Goal: Answer question/provide support

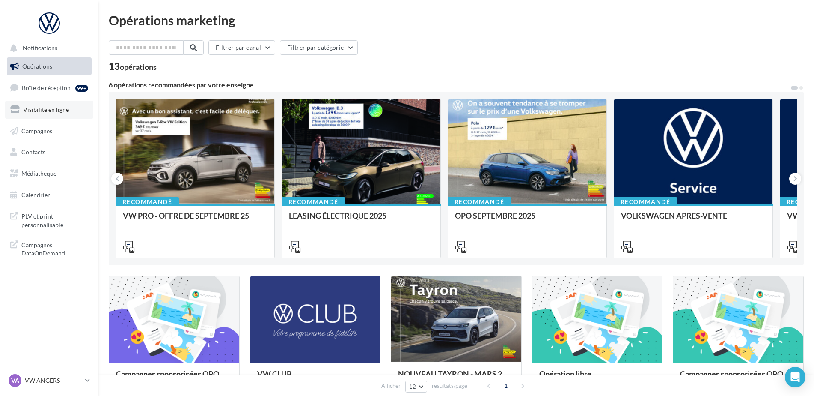
click at [63, 113] on link "Visibilité en ligne" at bounding box center [49, 110] width 88 height 18
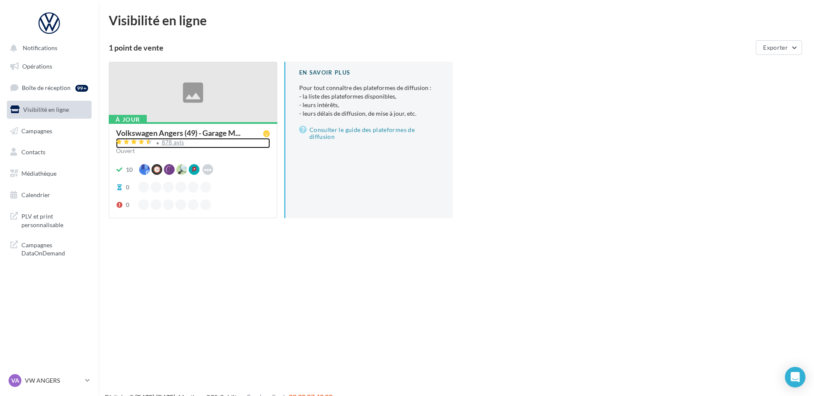
click at [172, 140] on div "878 avis" at bounding box center [173, 143] width 23 height 6
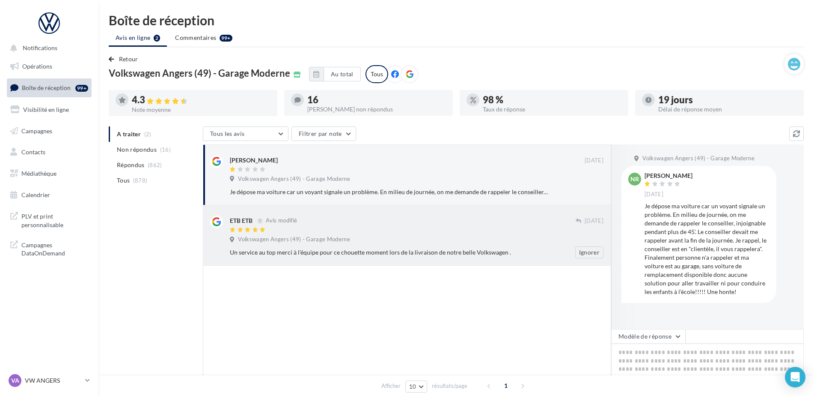
click at [400, 244] on div "Volkswagen Angers (49) - Garage Moderne" at bounding box center [417, 240] width 374 height 9
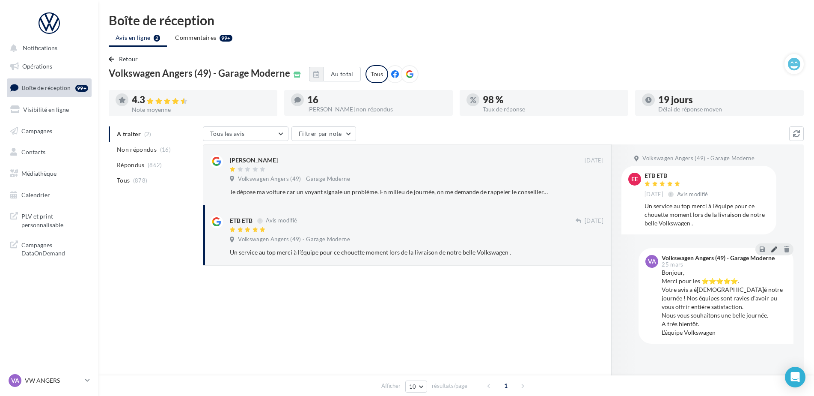
click at [772, 248] on icon at bounding box center [775, 249] width 6 height 6
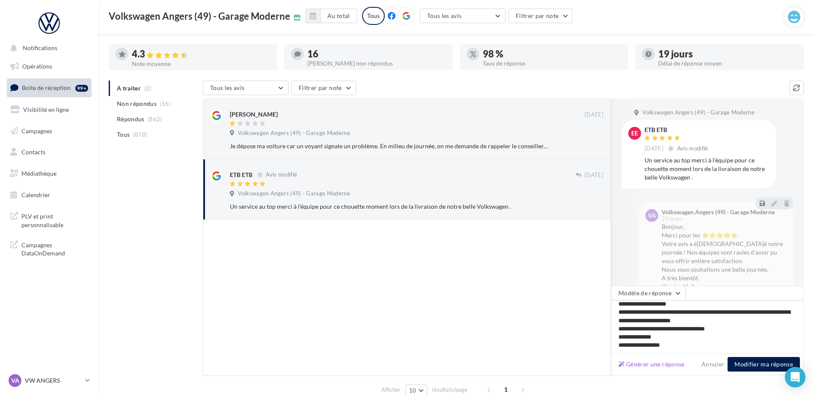
scroll to position [84, 0]
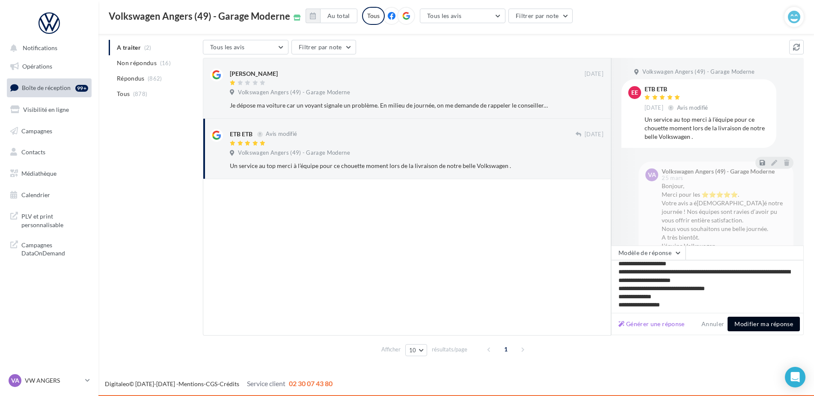
click at [746, 326] on button "Modifier ma réponse" at bounding box center [764, 323] width 72 height 15
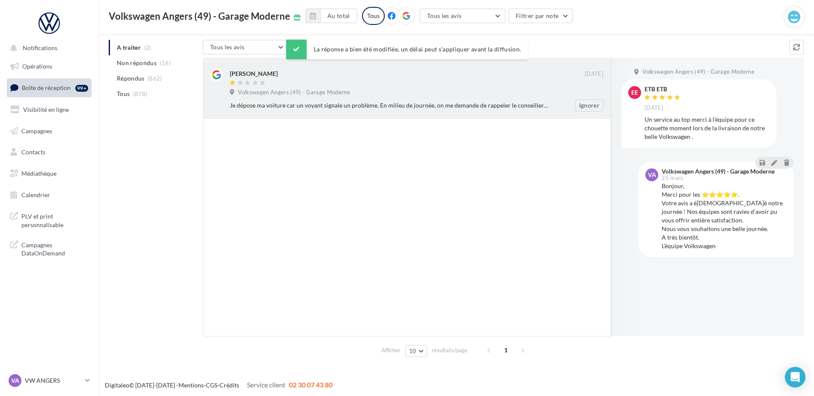
click at [320, 95] on span "Volkswagen Angers (49) - Garage Moderne" at bounding box center [294, 93] width 112 height 8
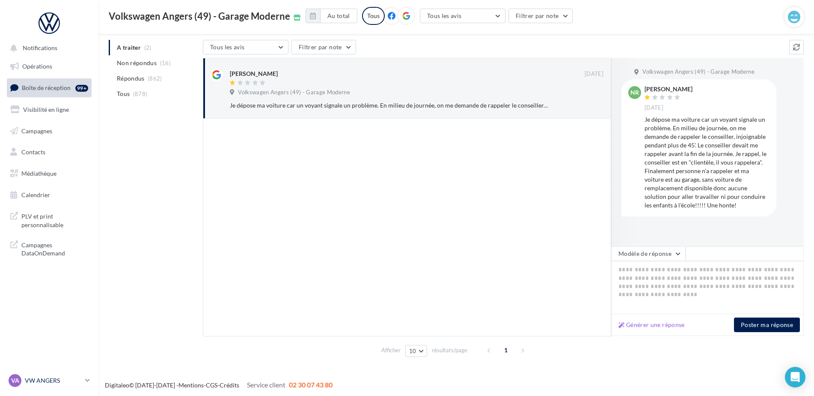
click at [59, 382] on p "VW ANGERS" at bounding box center [53, 380] width 57 height 9
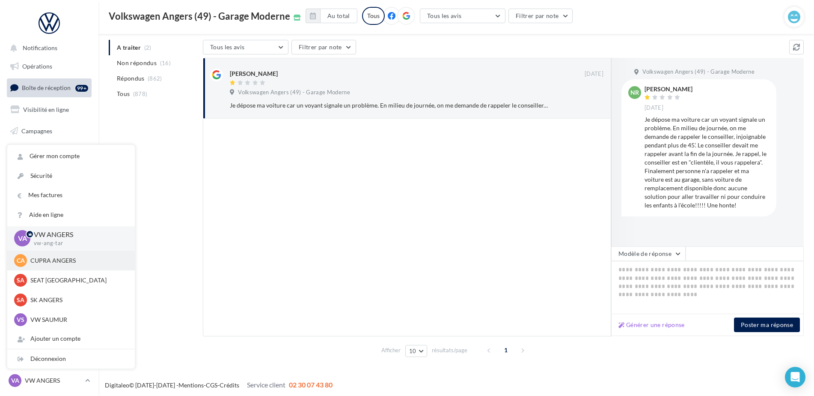
click at [43, 263] on p "CUPRA ANGERS" at bounding box center [77, 260] width 94 height 9
